Goal: Information Seeking & Learning: Learn about a topic

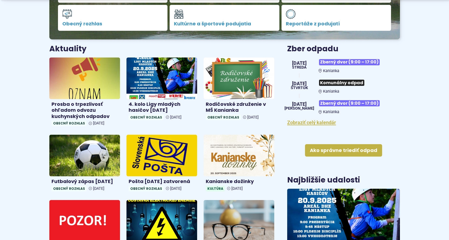
scroll to position [180, 0]
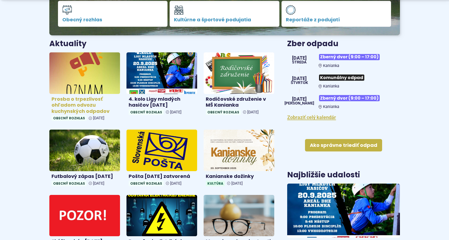
click at [81, 104] on h4 "Prosba o trpezlivosť ohľadom odvozu kuchynských odpadov" at bounding box center [85, 105] width 66 height 18
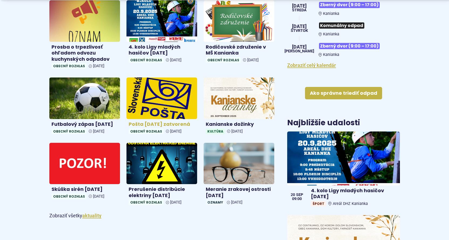
scroll to position [234, 0]
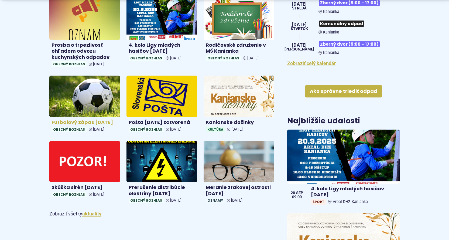
click at [83, 102] on img at bounding box center [85, 97] width 82 height 48
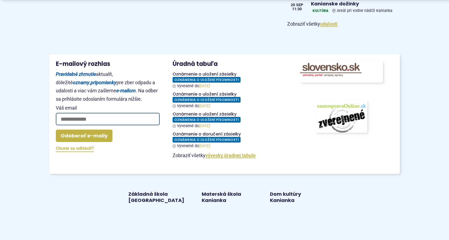
scroll to position [504, 0]
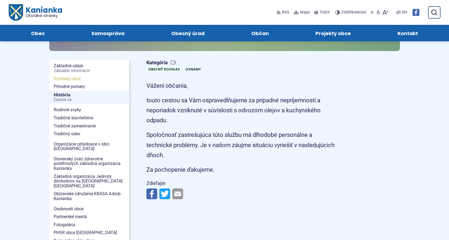
scroll to position [72, 0]
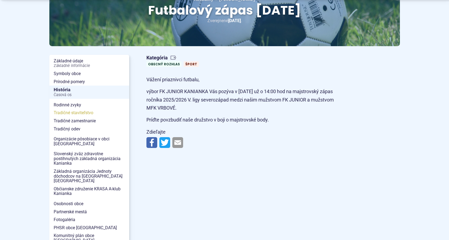
scroll to position [90, 0]
